Goal: Task Accomplishment & Management: Manage account settings

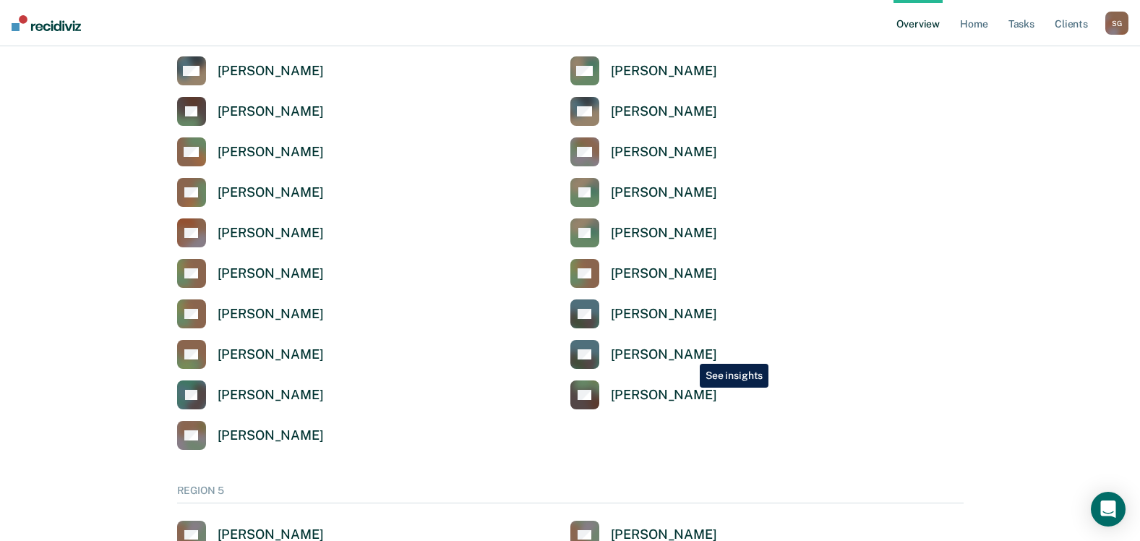
scroll to position [4482, 0]
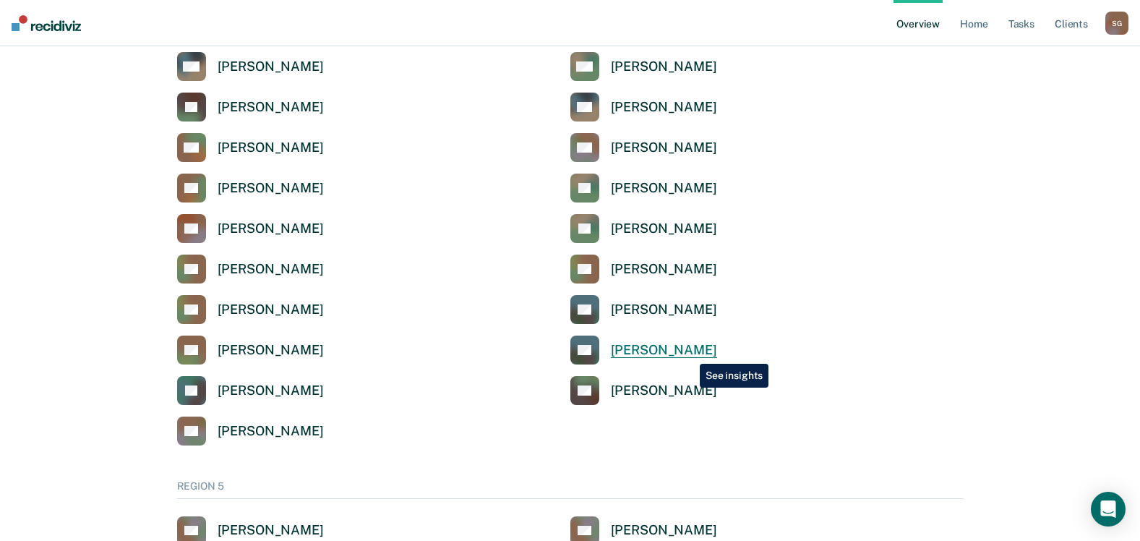
click at [689, 353] on div "[PERSON_NAME]" at bounding box center [664, 350] width 106 height 17
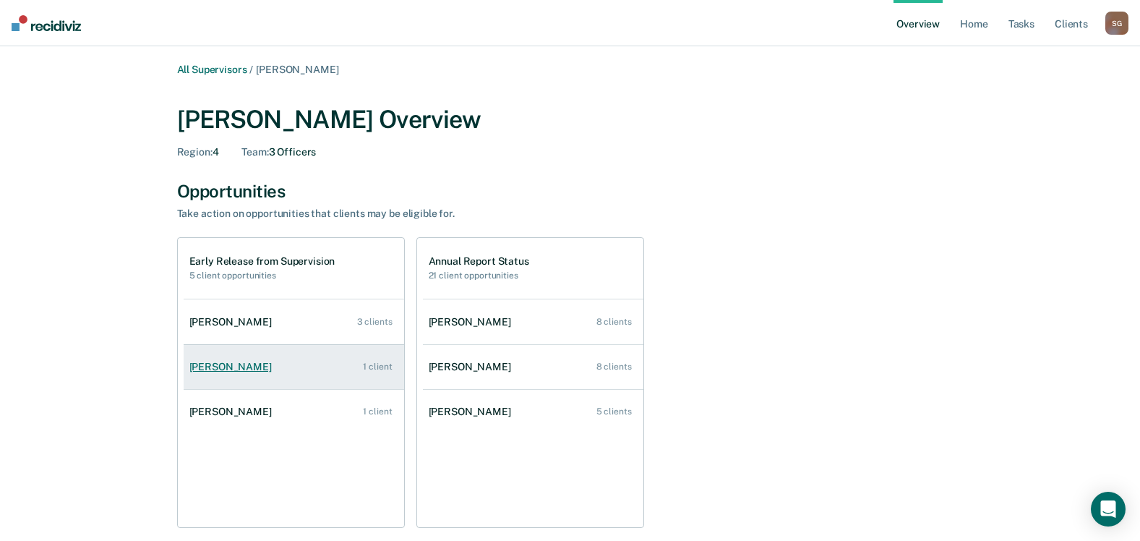
click at [373, 370] on div "1 client" at bounding box center [377, 366] width 29 height 10
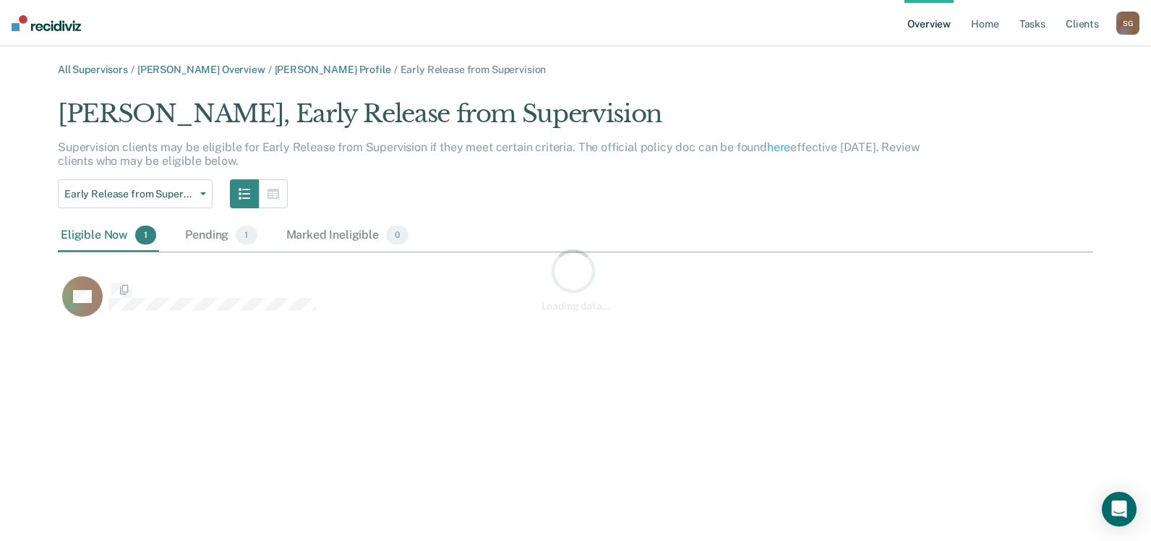
scroll to position [223, 1024]
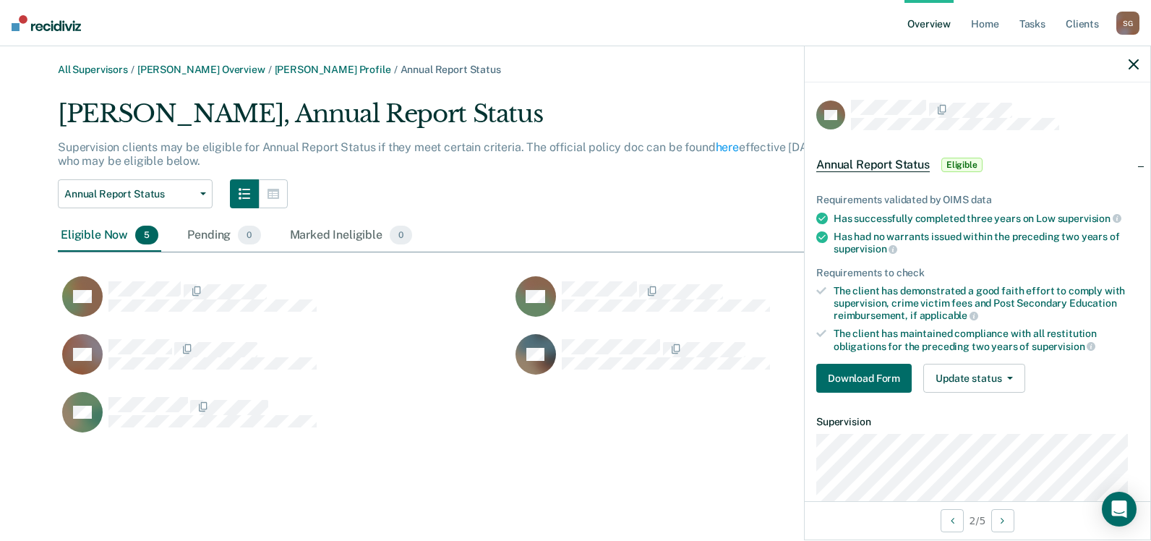
click at [897, 166] on span "Annual Report Status" at bounding box center [873, 165] width 114 height 14
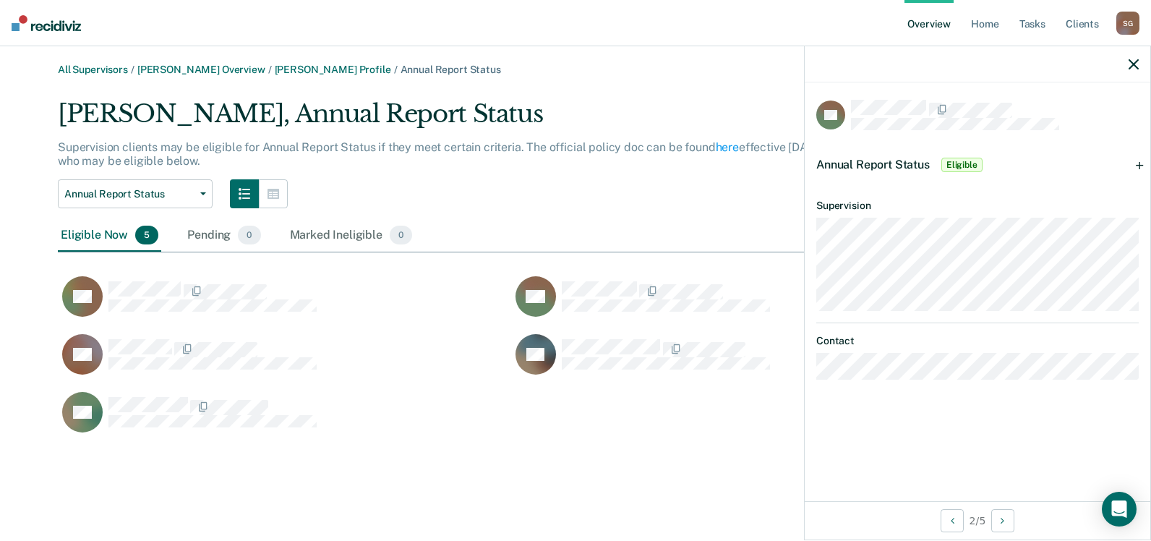
click at [884, 161] on span "Annual Report Status" at bounding box center [873, 165] width 114 height 14
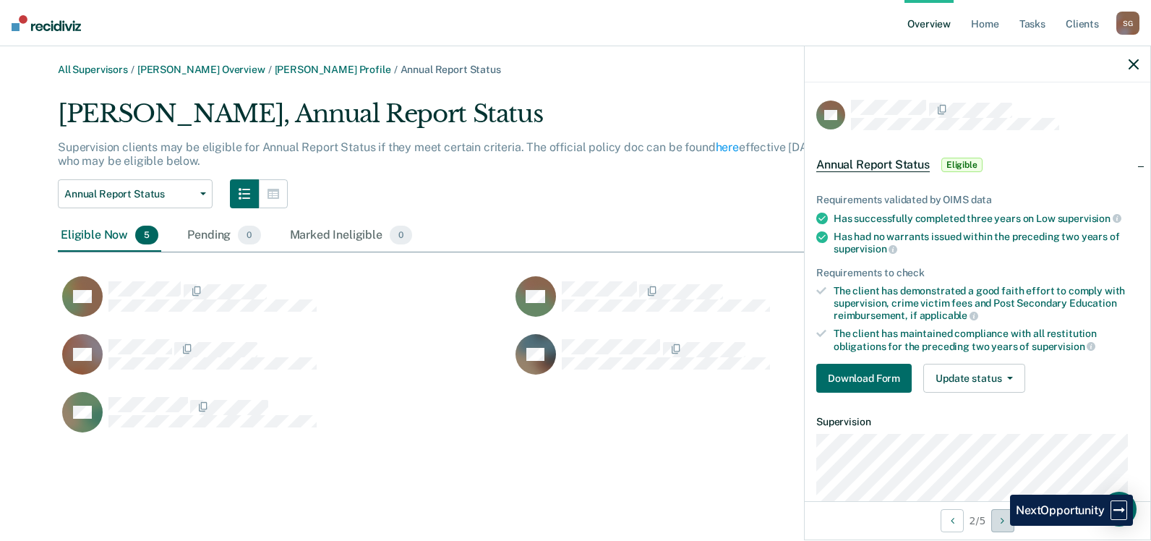
click at [999, 525] on button "Next Opportunity" at bounding box center [1002, 520] width 23 height 23
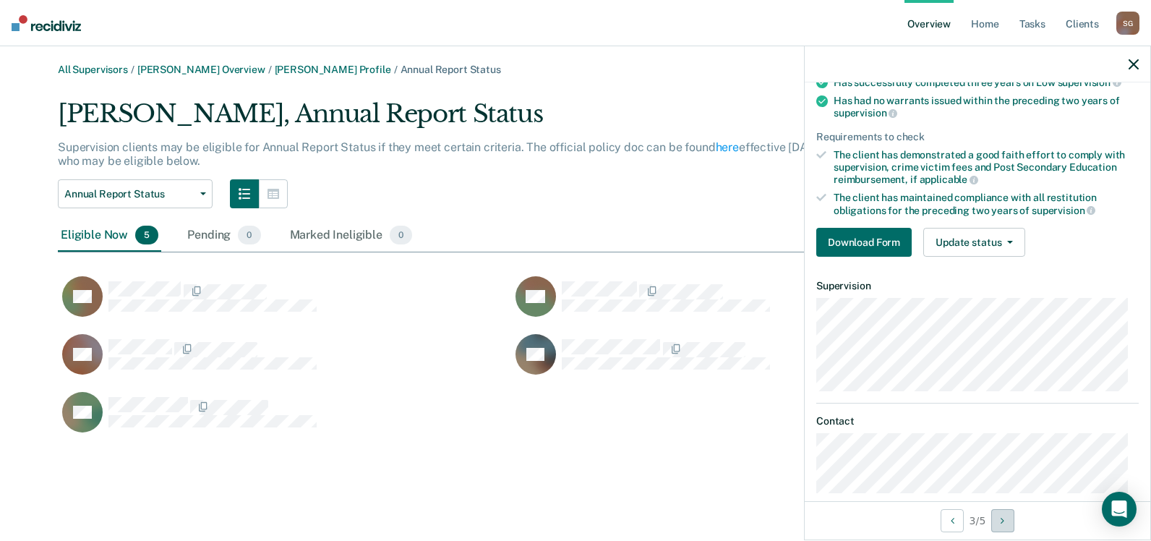
scroll to position [155, 0]
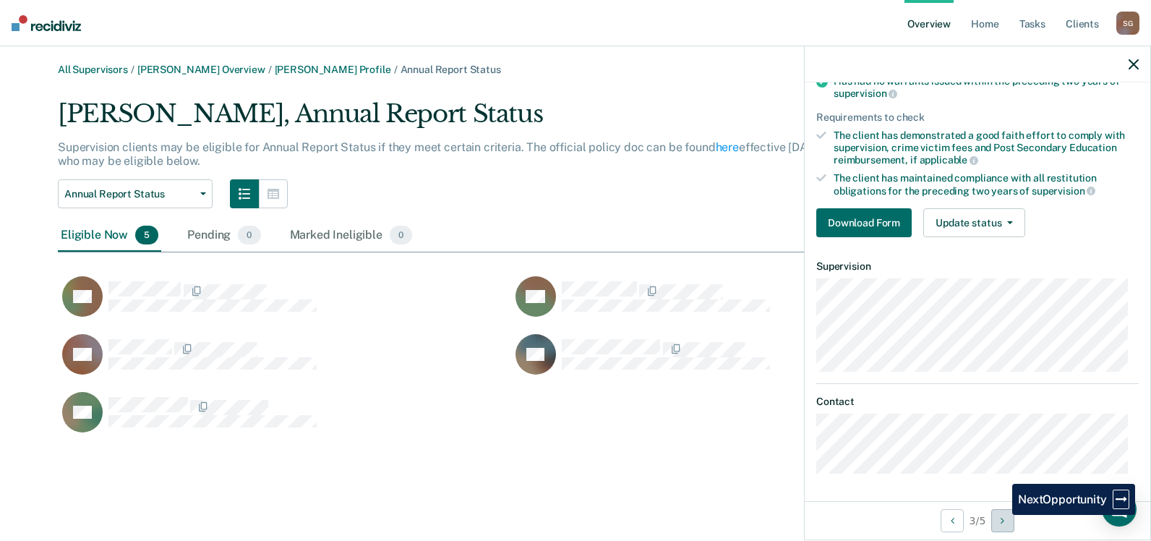
click at [1001, 515] on button "Next Opportunity" at bounding box center [1002, 520] width 23 height 23
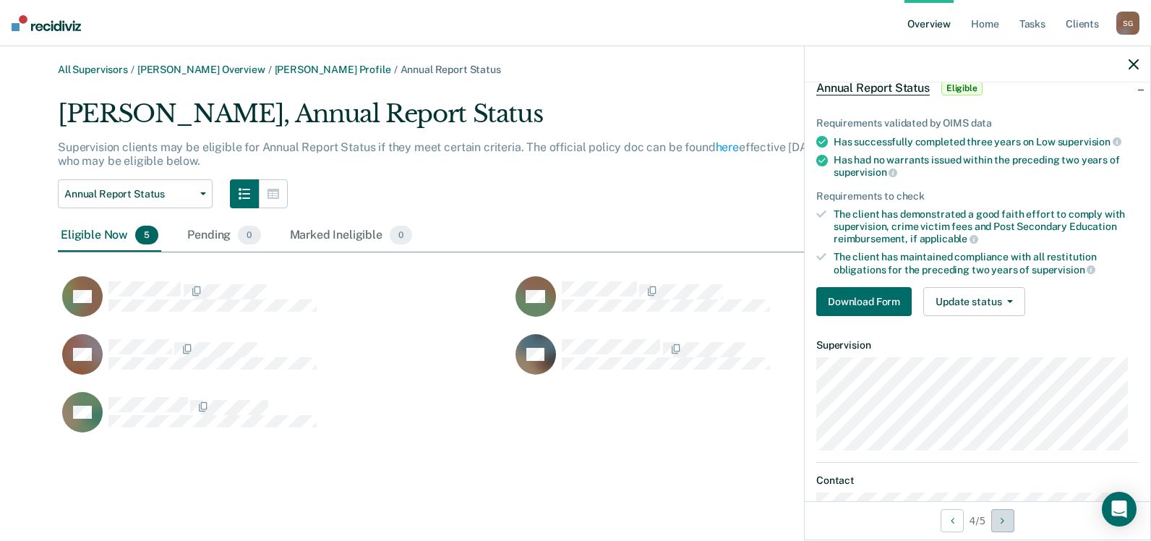
scroll to position [0, 0]
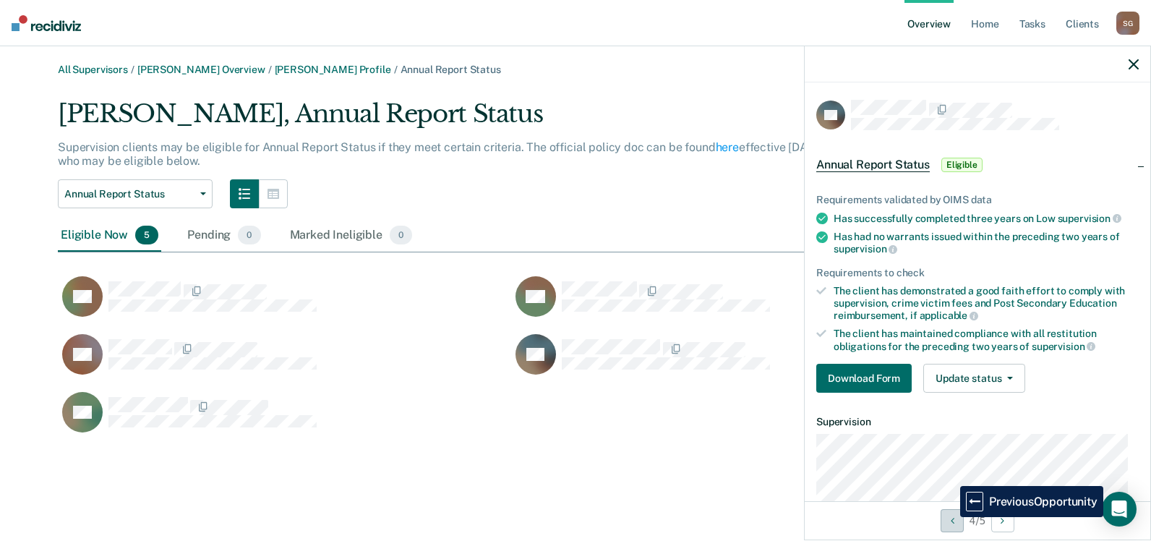
click at [951, 517] on icon "Previous Opportunity" at bounding box center [953, 520] width 4 height 10
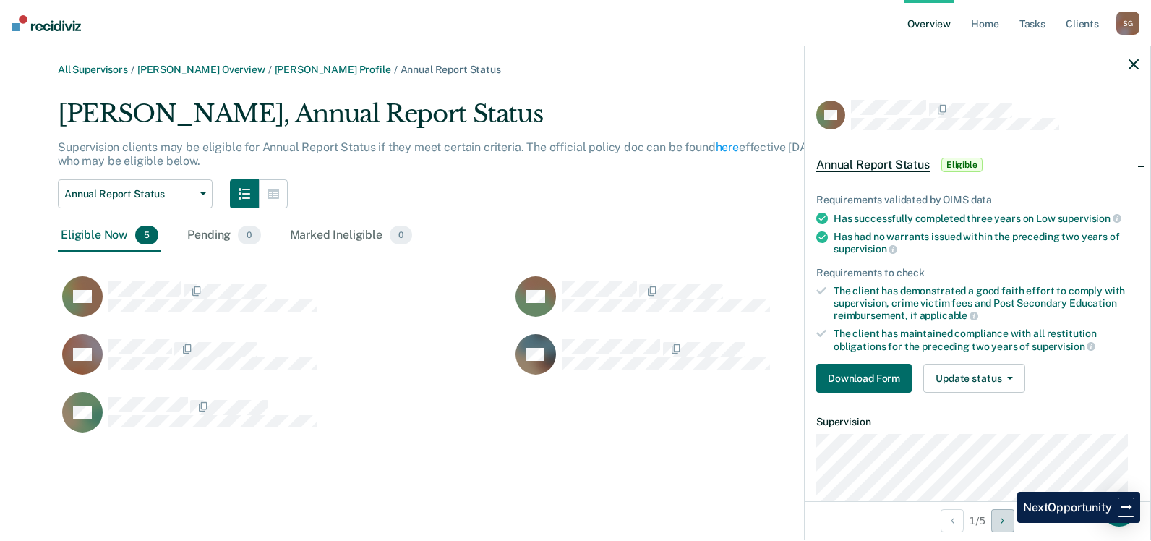
click at [1004, 523] on icon "Next Opportunity" at bounding box center [1003, 520] width 4 height 10
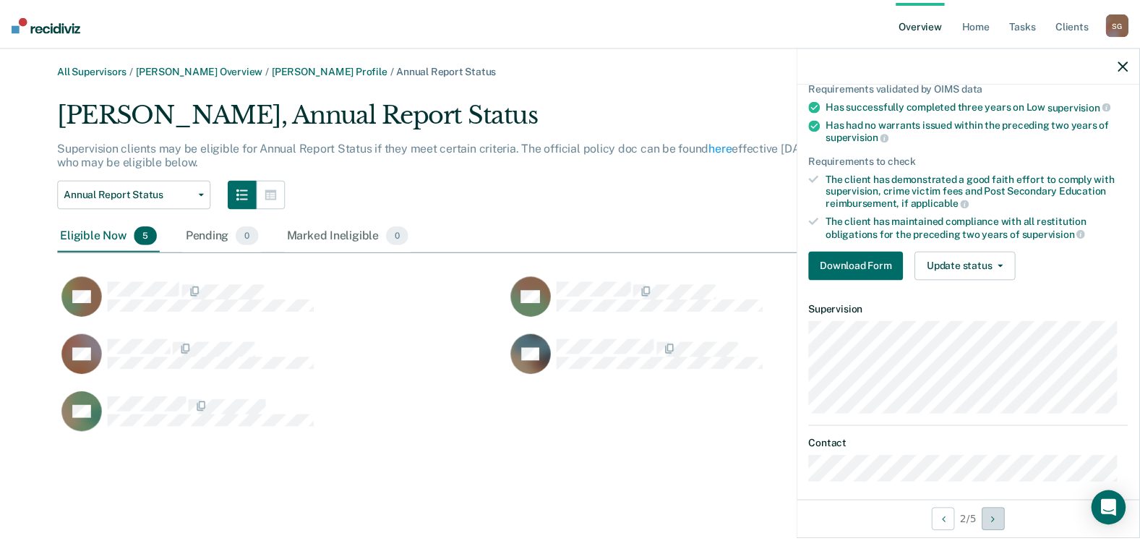
scroll to position [122, 0]
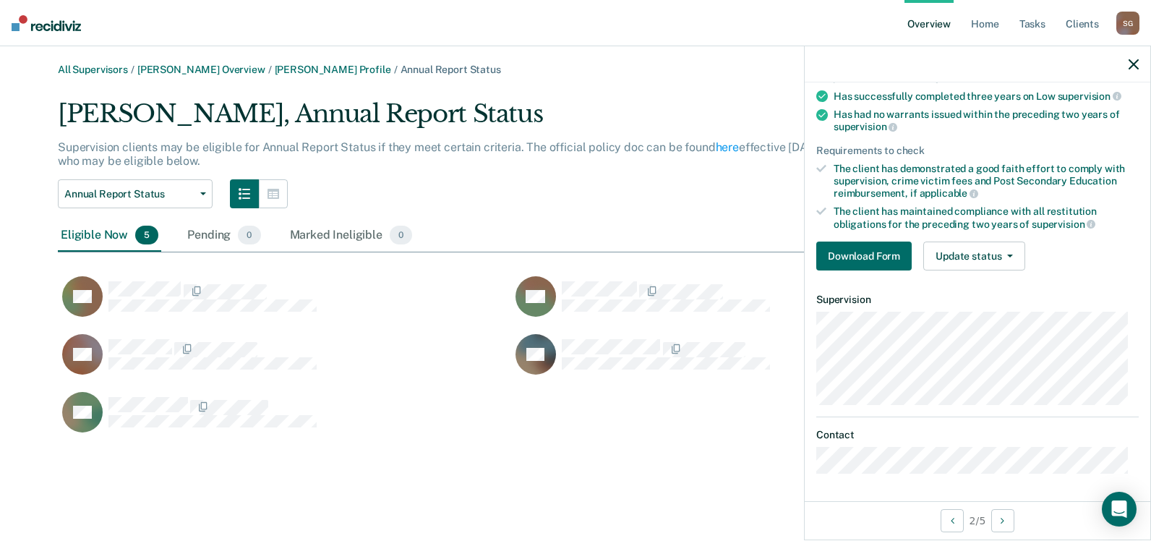
click at [865, 236] on div "Requirements validated by OIMS data Has successfully completed three years on L…" at bounding box center [978, 165] width 346 height 234
click at [871, 249] on button "Download Form" at bounding box center [863, 255] width 95 height 29
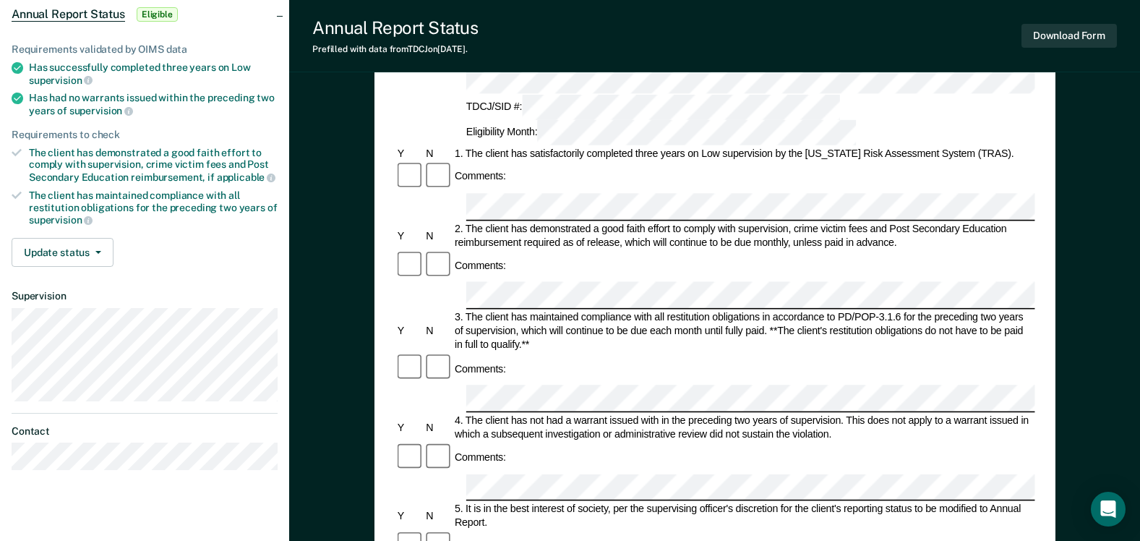
scroll to position [72, 0]
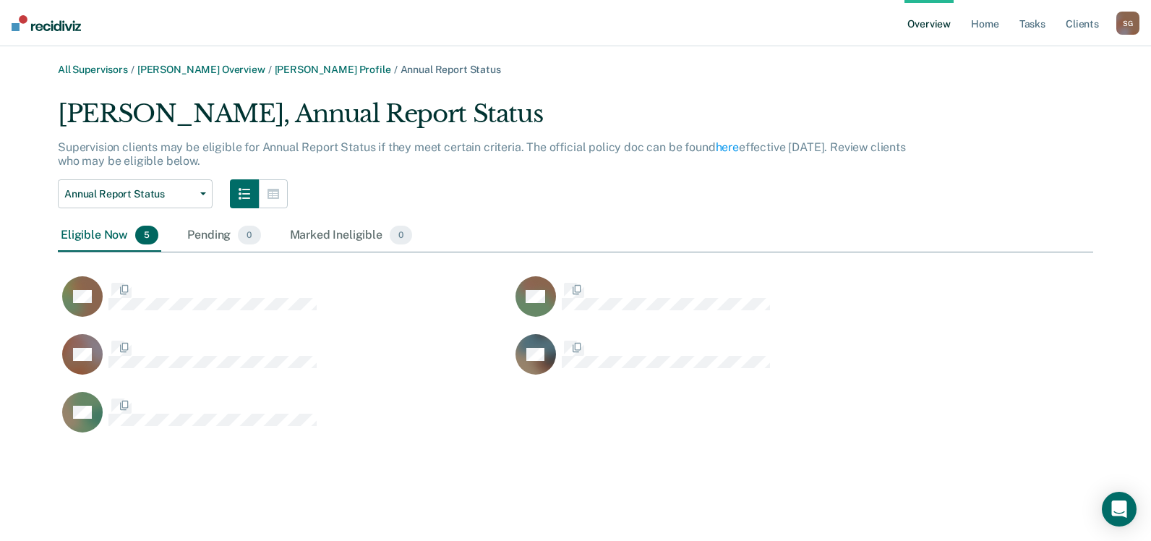
scroll to position [339, 1024]
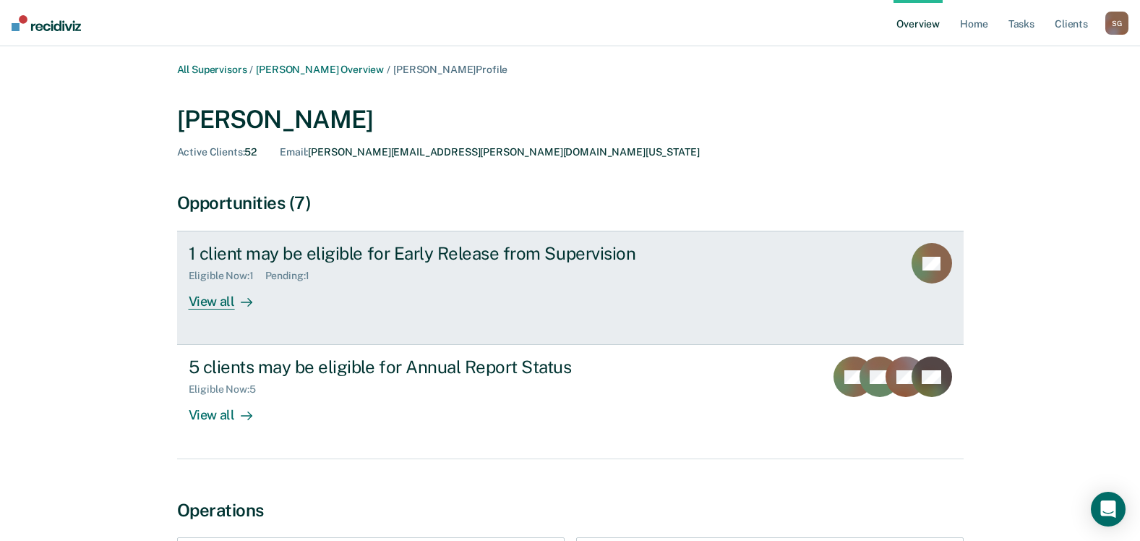
click at [227, 301] on div "View all" at bounding box center [229, 296] width 81 height 28
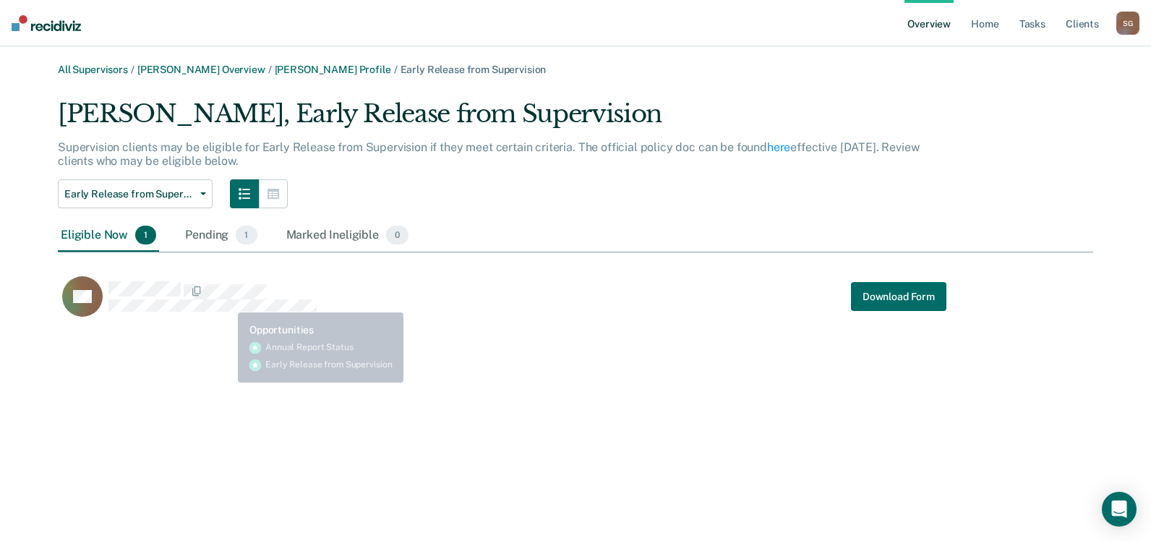
scroll to position [223, 1024]
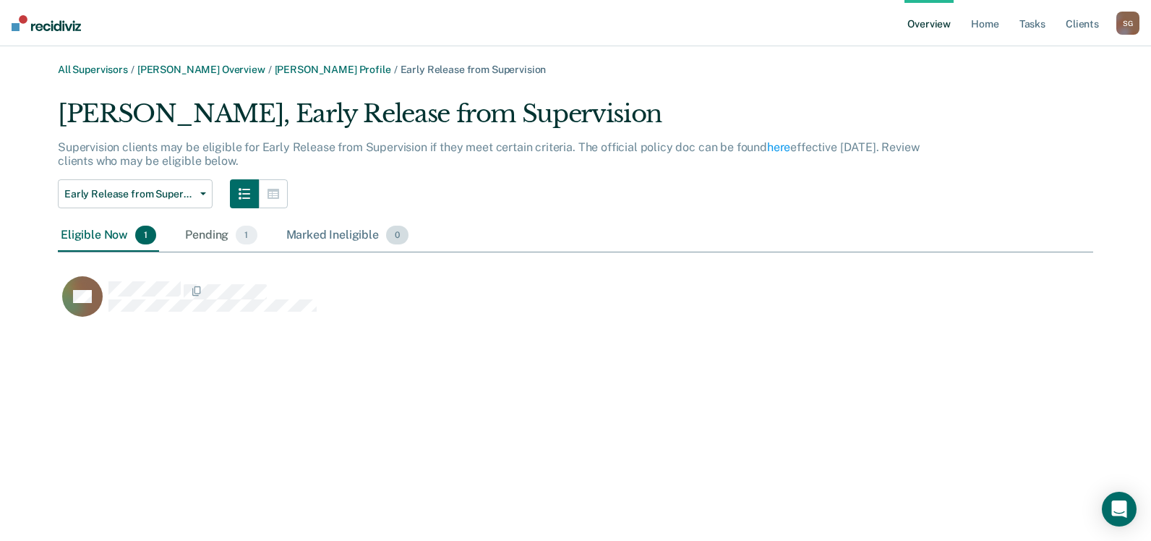
click at [354, 230] on div "Marked Ineligible 0" at bounding box center [347, 236] width 129 height 32
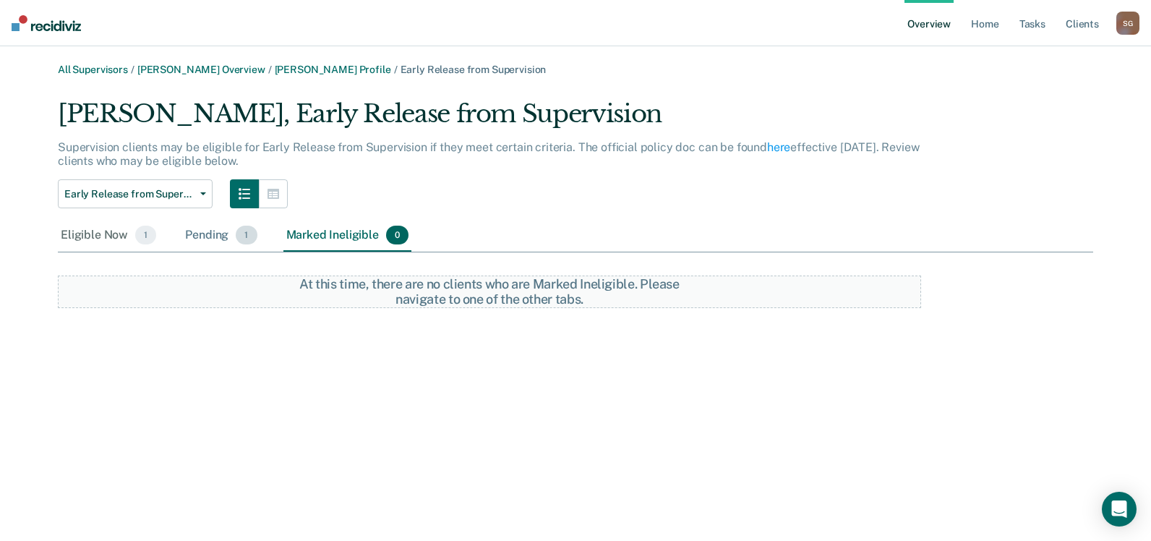
click at [205, 233] on div "Pending 1" at bounding box center [220, 236] width 77 height 32
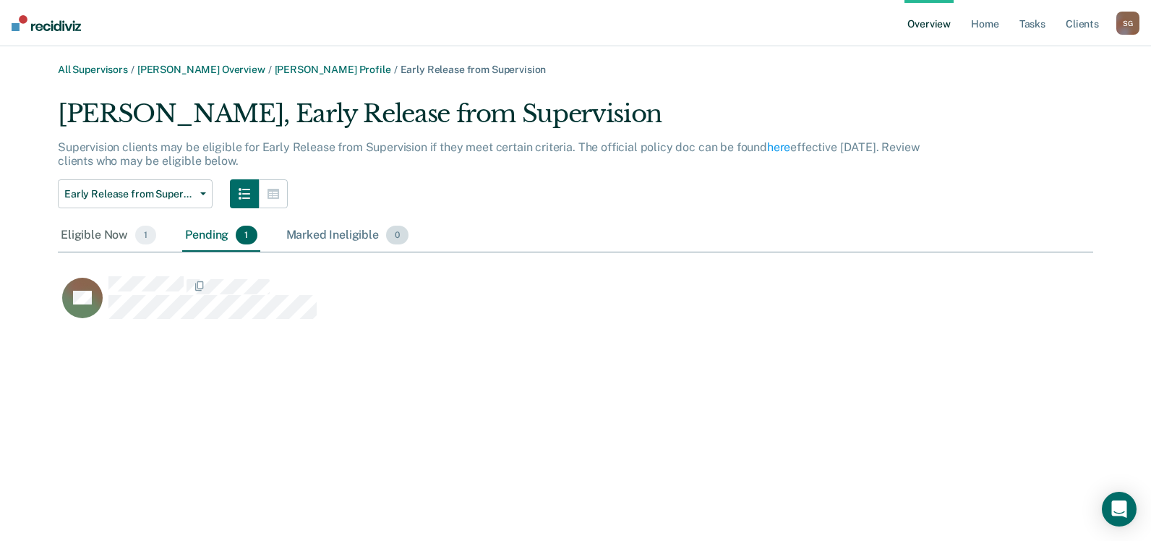
click at [320, 234] on div "Marked Ineligible 0" at bounding box center [347, 236] width 129 height 32
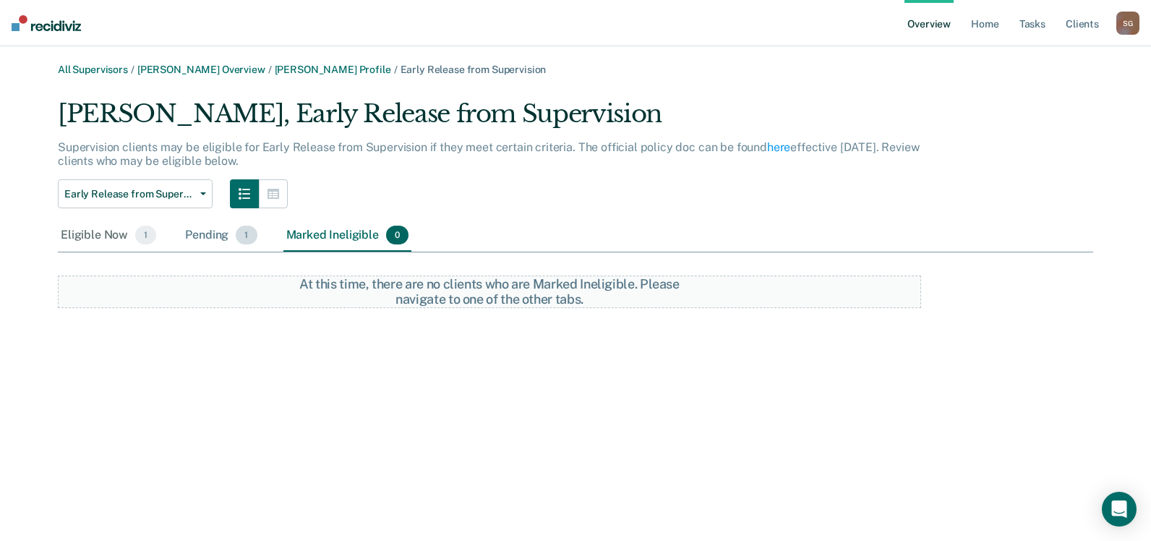
click at [202, 232] on div "Pending 1" at bounding box center [220, 236] width 77 height 32
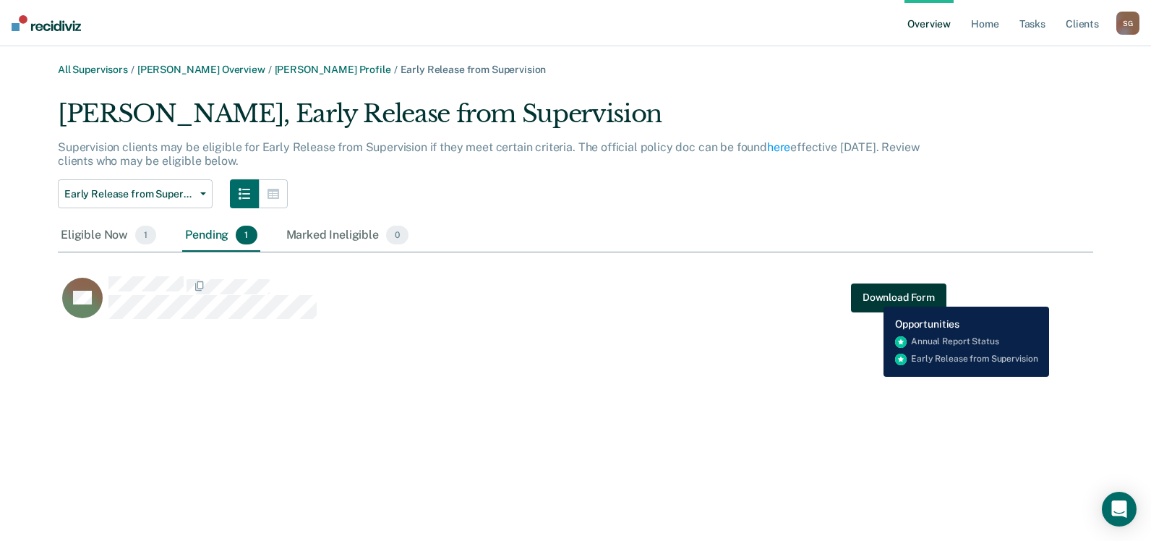
click at [873, 296] on button "Download Form" at bounding box center [898, 297] width 95 height 29
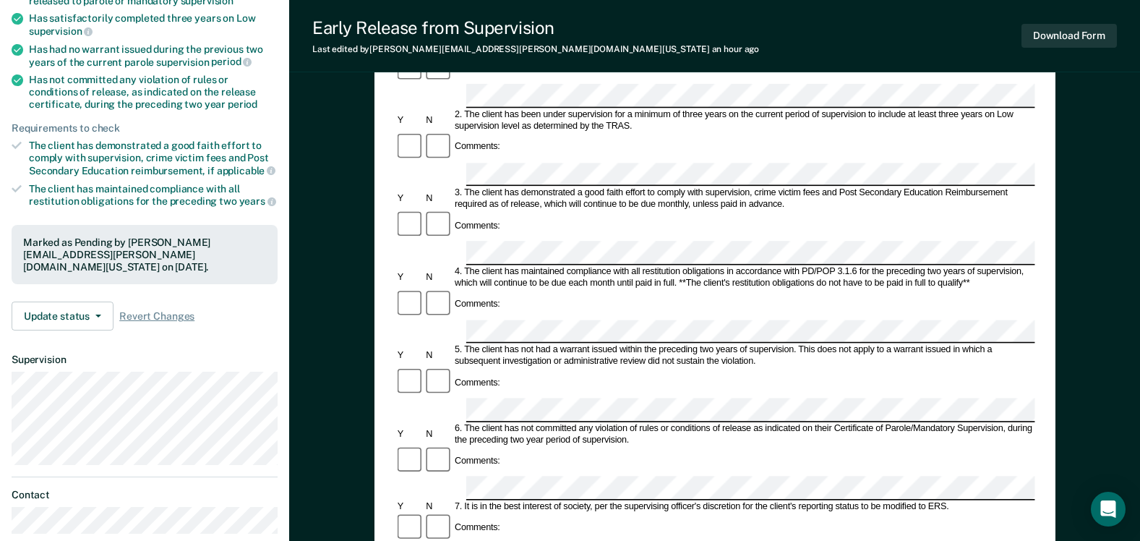
scroll to position [218, 0]
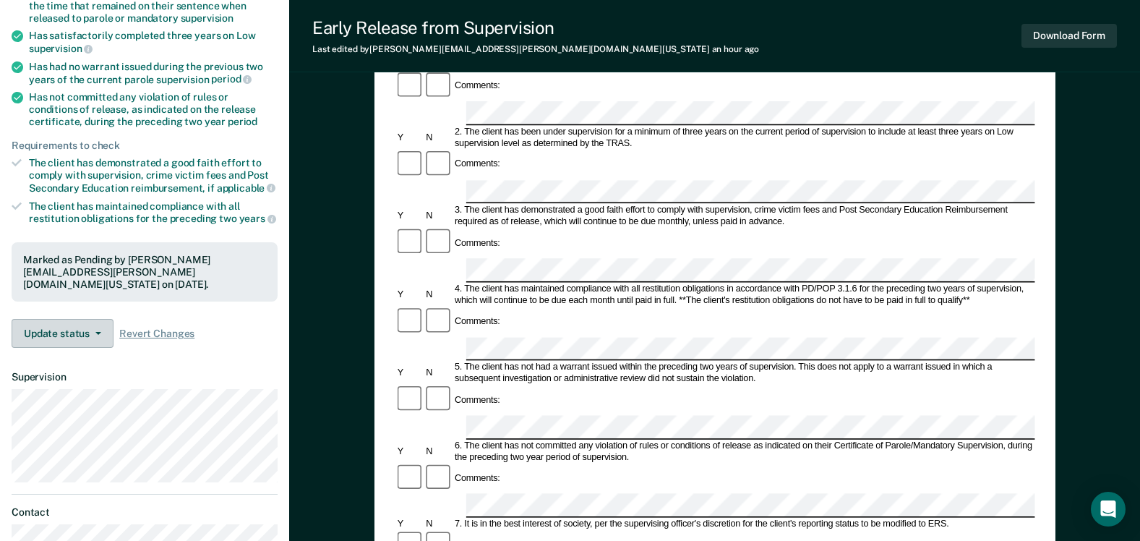
click at [86, 320] on button "Update status" at bounding box center [63, 333] width 102 height 29
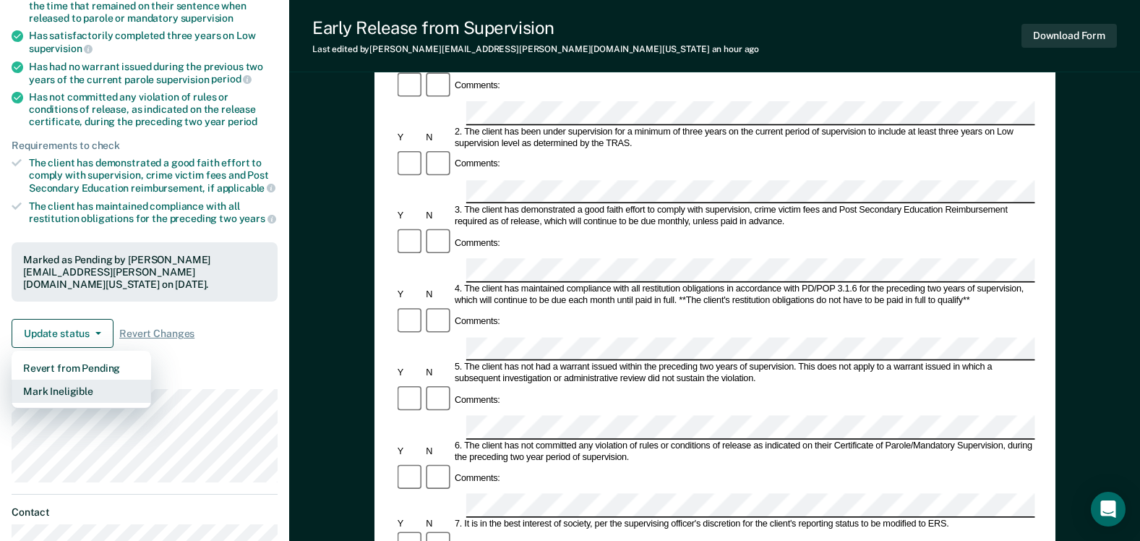
click at [64, 380] on button "Mark Ineligible" at bounding box center [82, 391] width 140 height 23
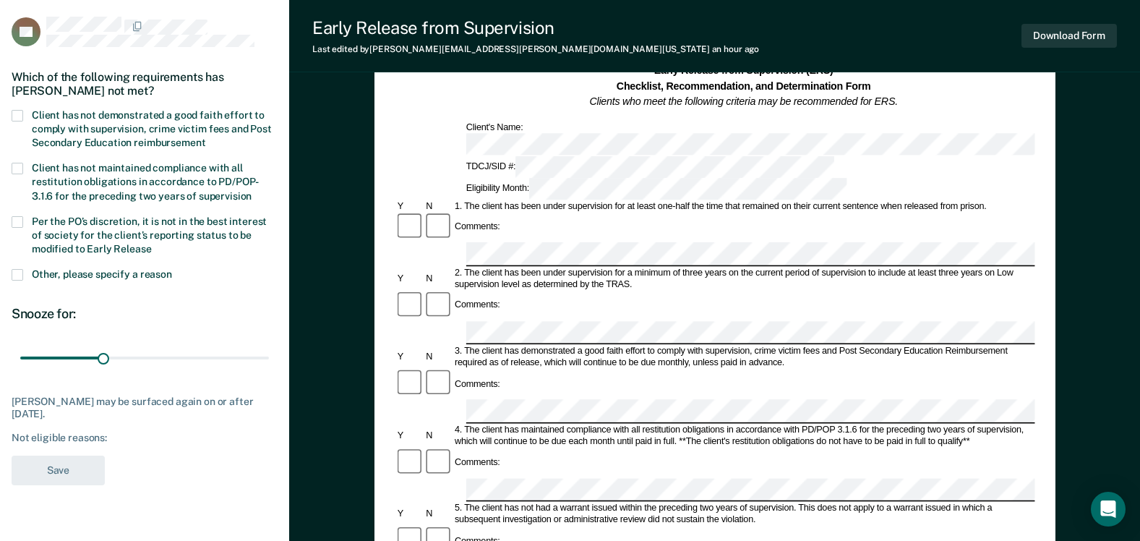
scroll to position [74, 0]
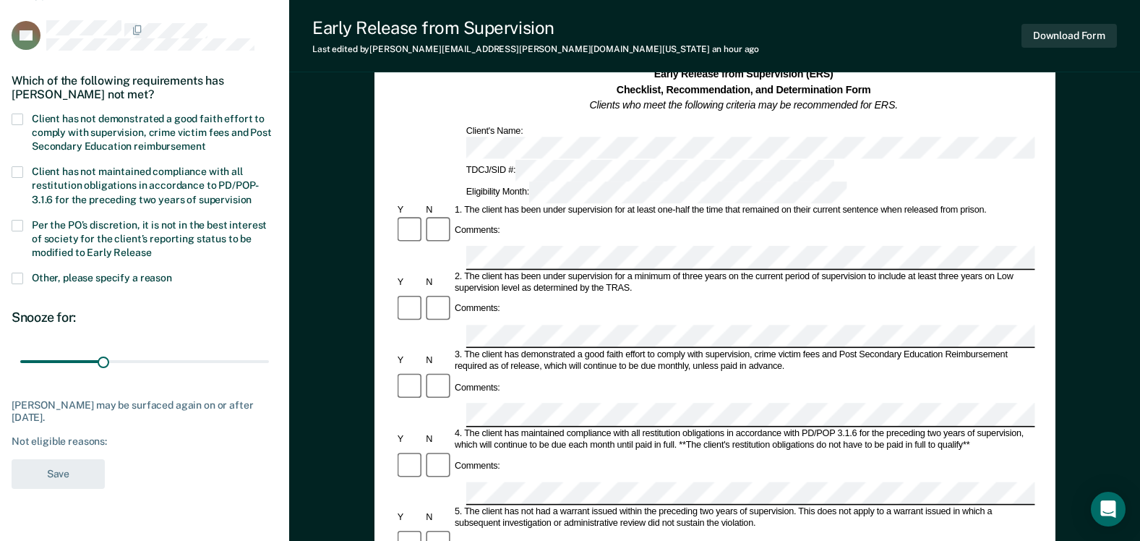
click at [17, 224] on span at bounding box center [18, 226] width 12 height 12
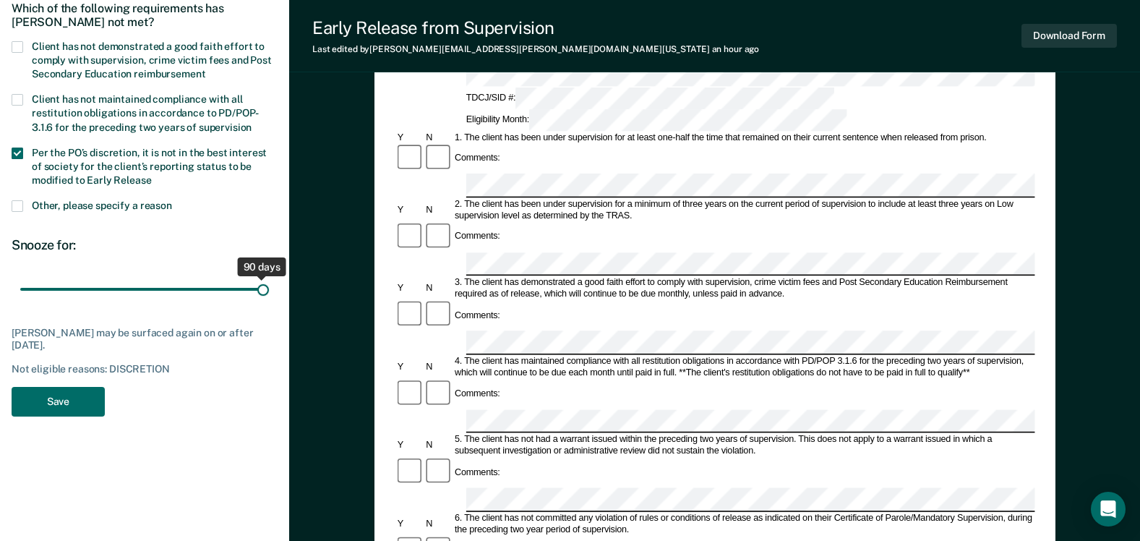
drag, startPoint x: 100, startPoint y: 291, endPoint x: 265, endPoint y: 304, distance: 164.7
type input "90"
click at [265, 301] on input "range" at bounding box center [144, 288] width 249 height 25
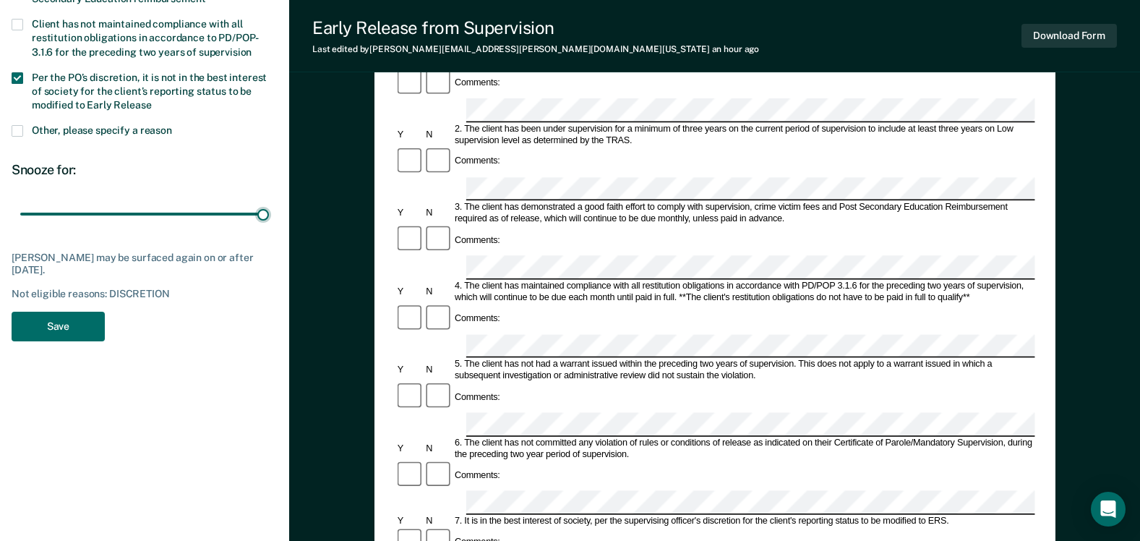
scroll to position [218, 0]
